Goal: Task Accomplishment & Management: Complete application form

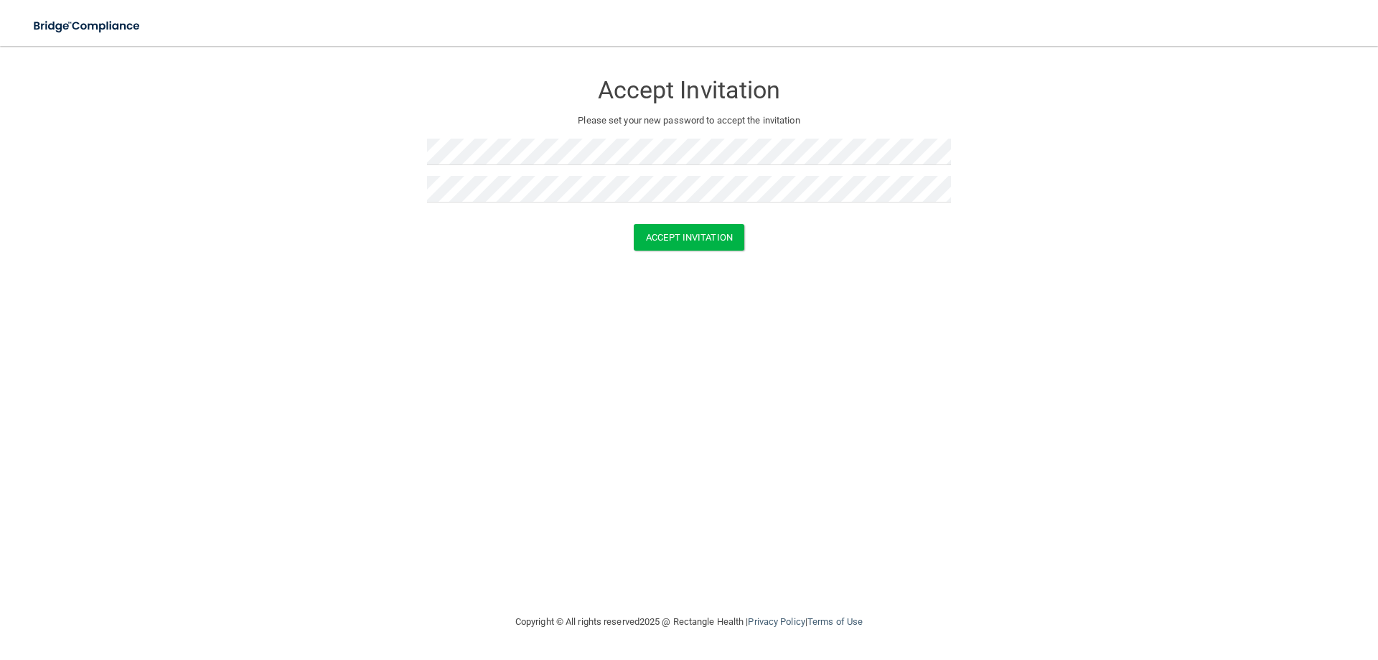
drag, startPoint x: 527, startPoint y: 316, endPoint x: 536, endPoint y: 312, distance: 9.6
click at [527, 316] on div "Accept Invitation Please set your new password to accept the invitation Accept …" at bounding box center [689, 329] width 1321 height 538
click at [713, 239] on button "Accept Invitation" at bounding box center [689, 237] width 111 height 27
drag, startPoint x: 636, startPoint y: 414, endPoint x: 709, endPoint y: 370, distance: 85.3
click at [636, 414] on div "Accept Invitation Please set your new password to accept the invitation Accept …" at bounding box center [689, 329] width 1321 height 538
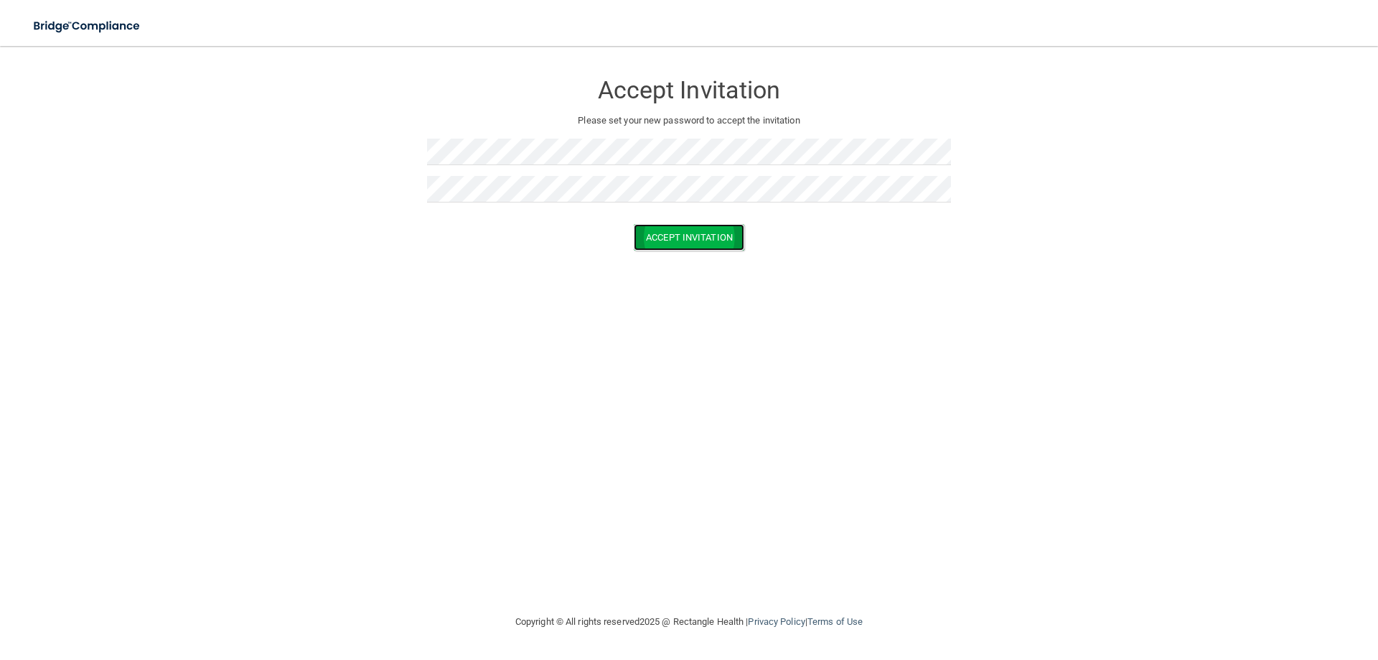
click at [689, 243] on button "Accept Invitation" at bounding box center [689, 237] width 111 height 27
click at [691, 325] on div "Accept Invitation Please set your new password to accept the invitation Token i…" at bounding box center [689, 329] width 1321 height 538
click at [695, 267] on button "Accept Invitation" at bounding box center [689, 258] width 111 height 27
